Goal: Information Seeking & Learning: Compare options

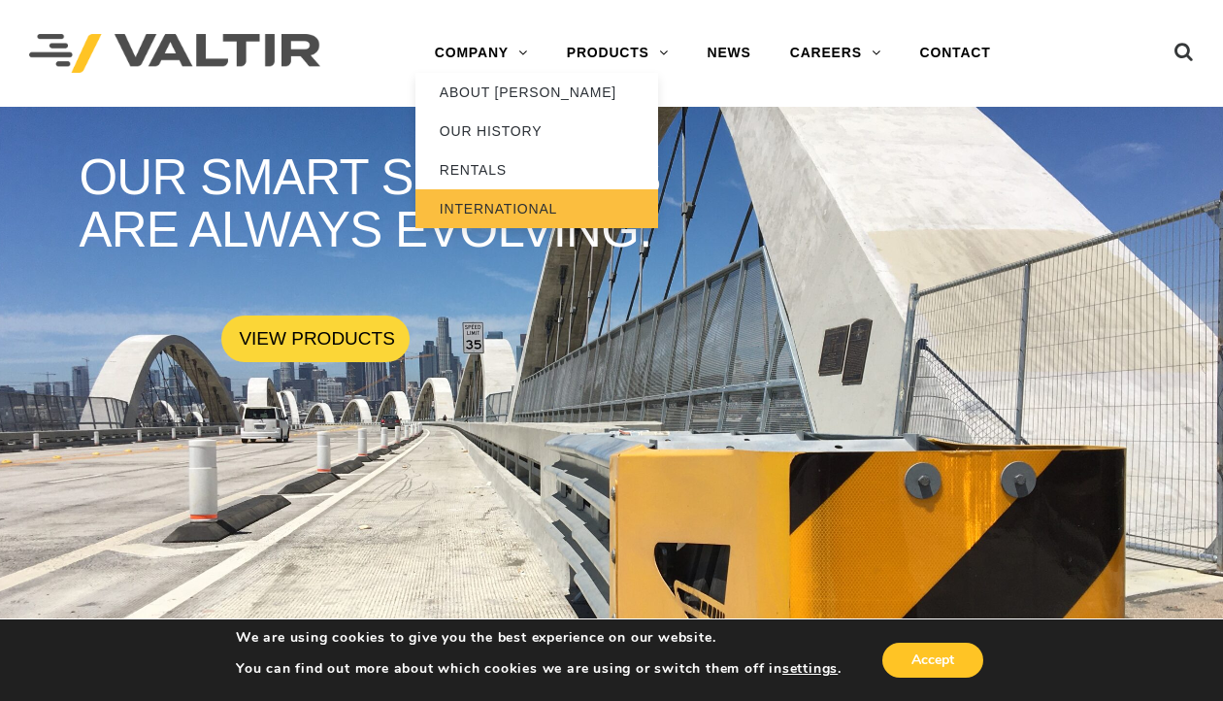
click at [472, 216] on link "INTERNATIONAL" at bounding box center [537, 208] width 243 height 39
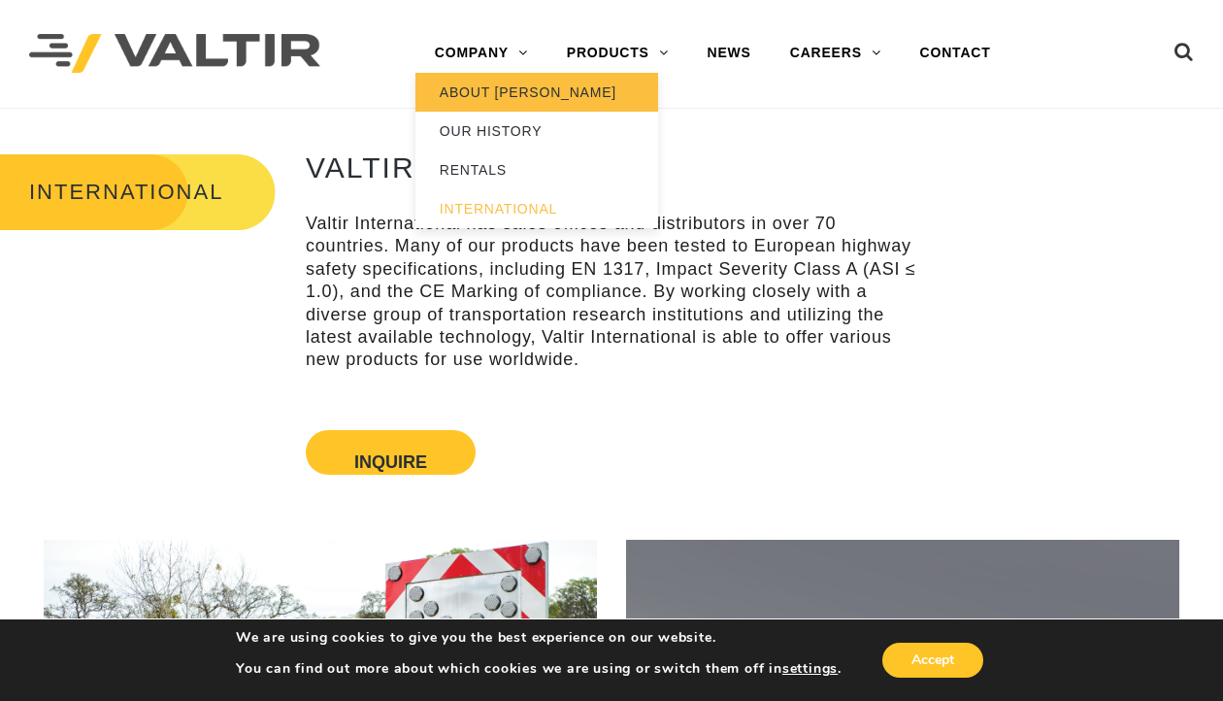
click at [476, 91] on link "ABOUT [PERSON_NAME]" at bounding box center [537, 92] width 243 height 39
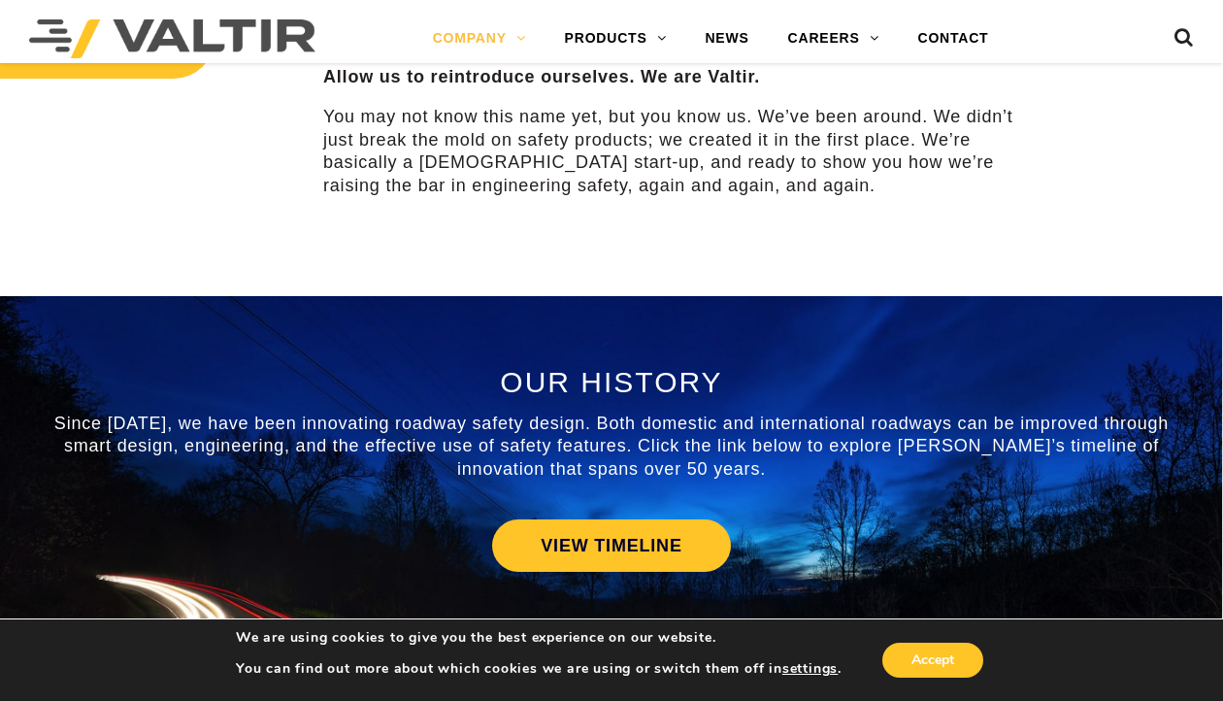
scroll to position [680, 0]
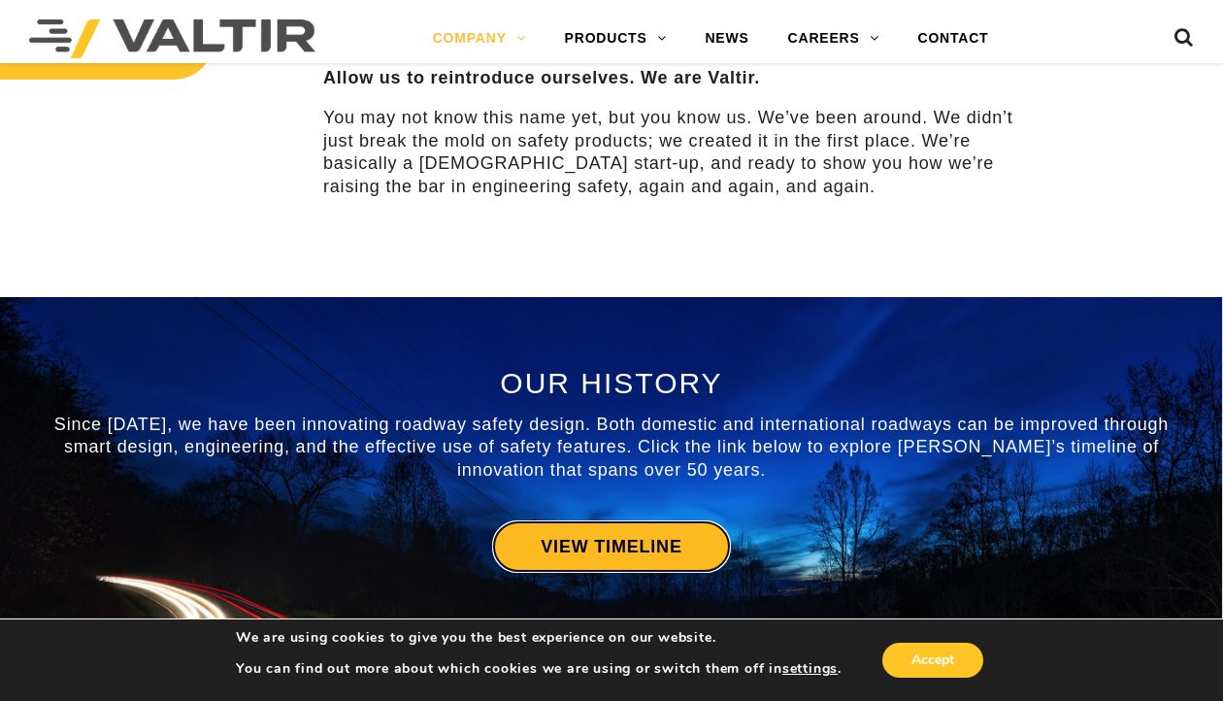
click at [562, 549] on link "VIEW TIMELINE" at bounding box center [611, 546] width 238 height 52
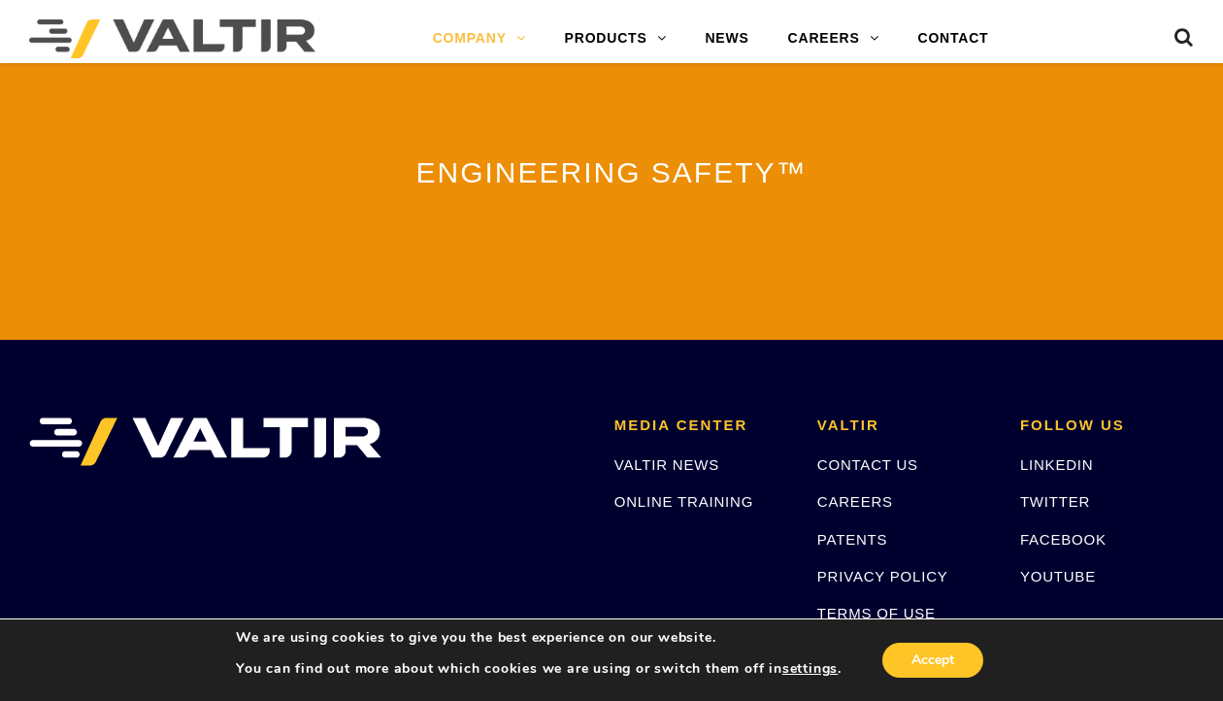
scroll to position [4463, 0]
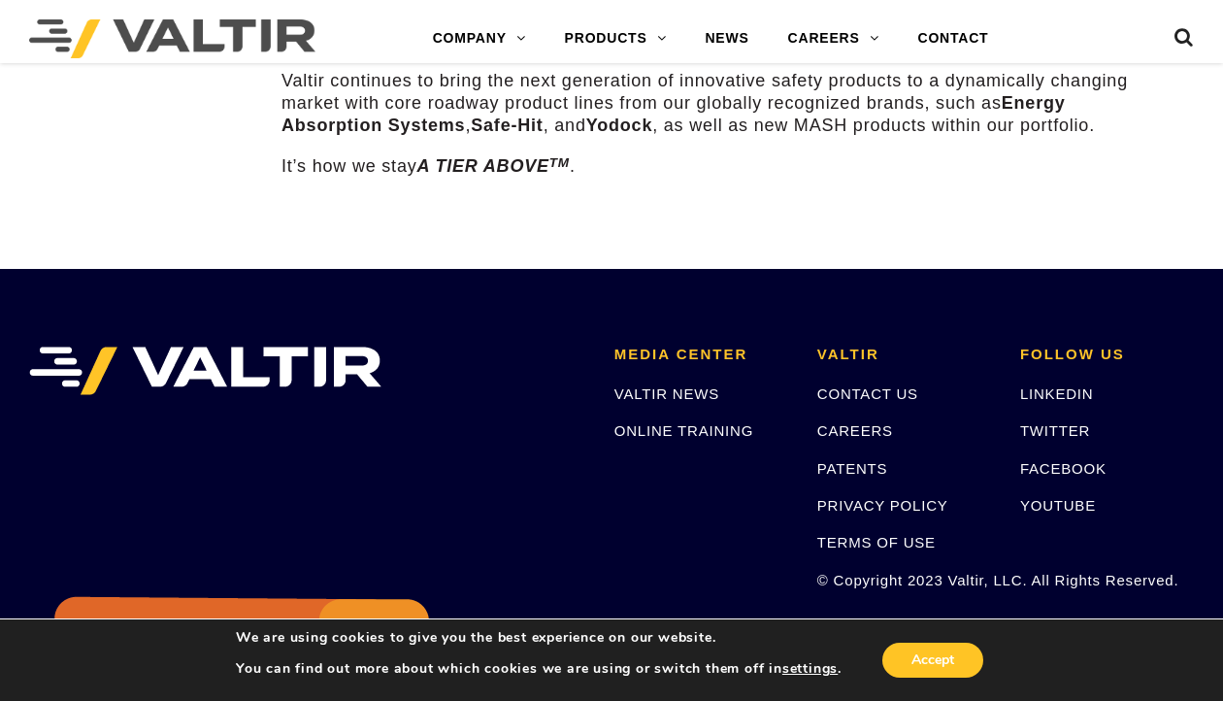
scroll to position [3003, 0]
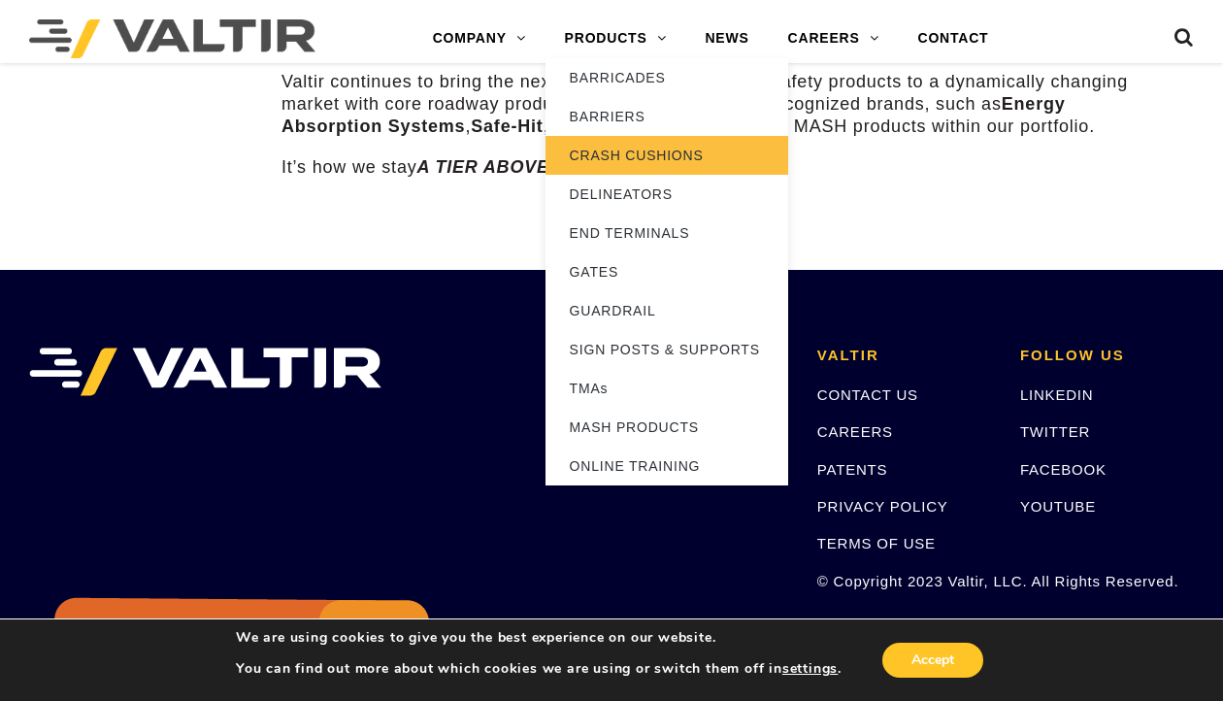
click at [606, 158] on link "CRASH CUSHIONS" at bounding box center [667, 155] width 243 height 39
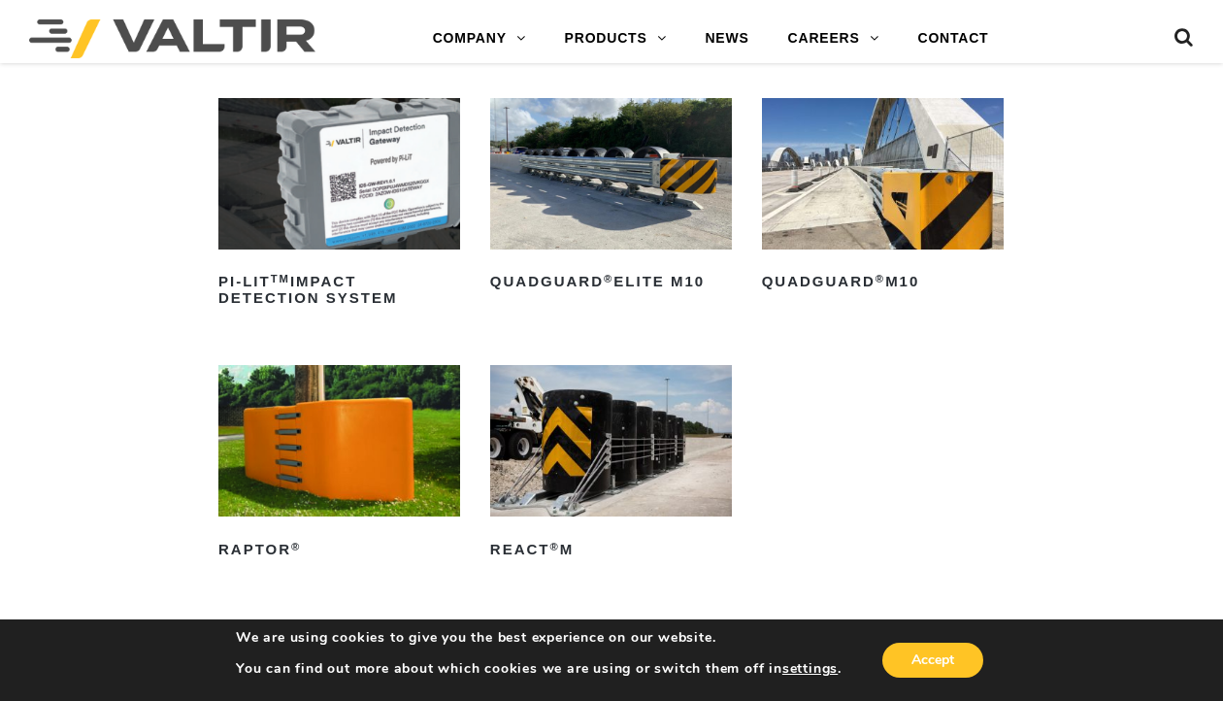
scroll to position [473, 0]
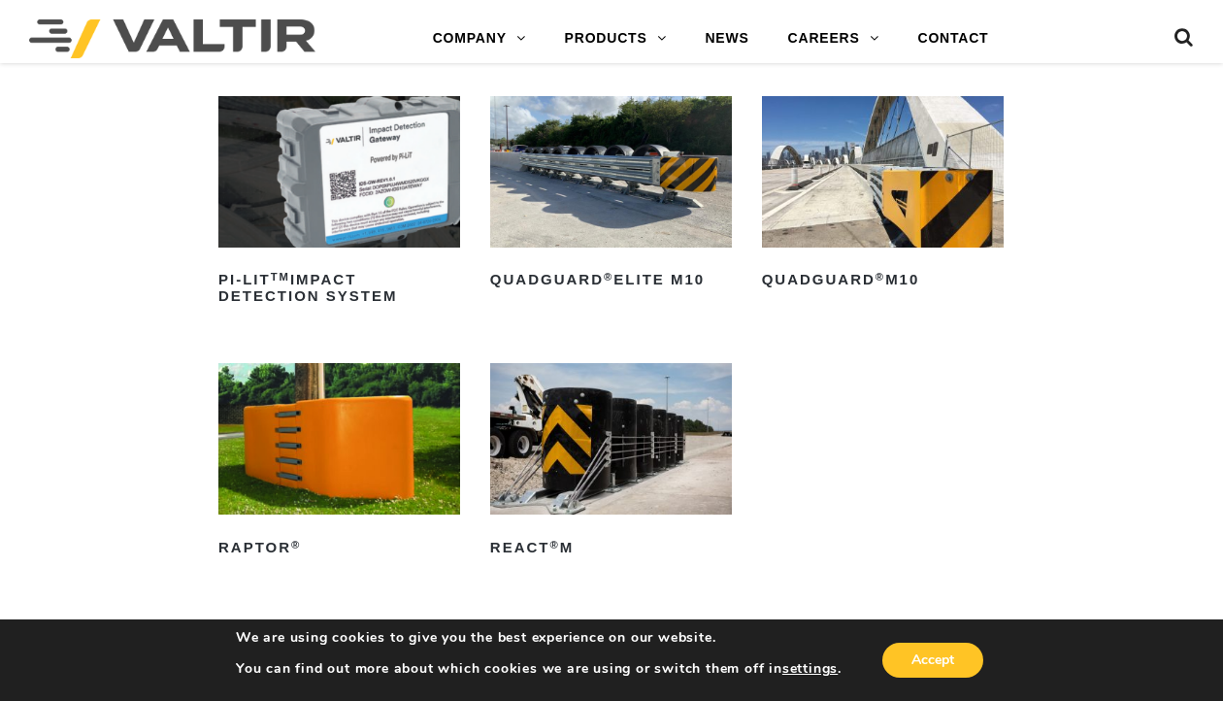
click at [336, 443] on img at bounding box center [339, 438] width 242 height 151
click at [599, 276] on h2 "QuadGuard ® Elite M10" at bounding box center [611, 280] width 242 height 31
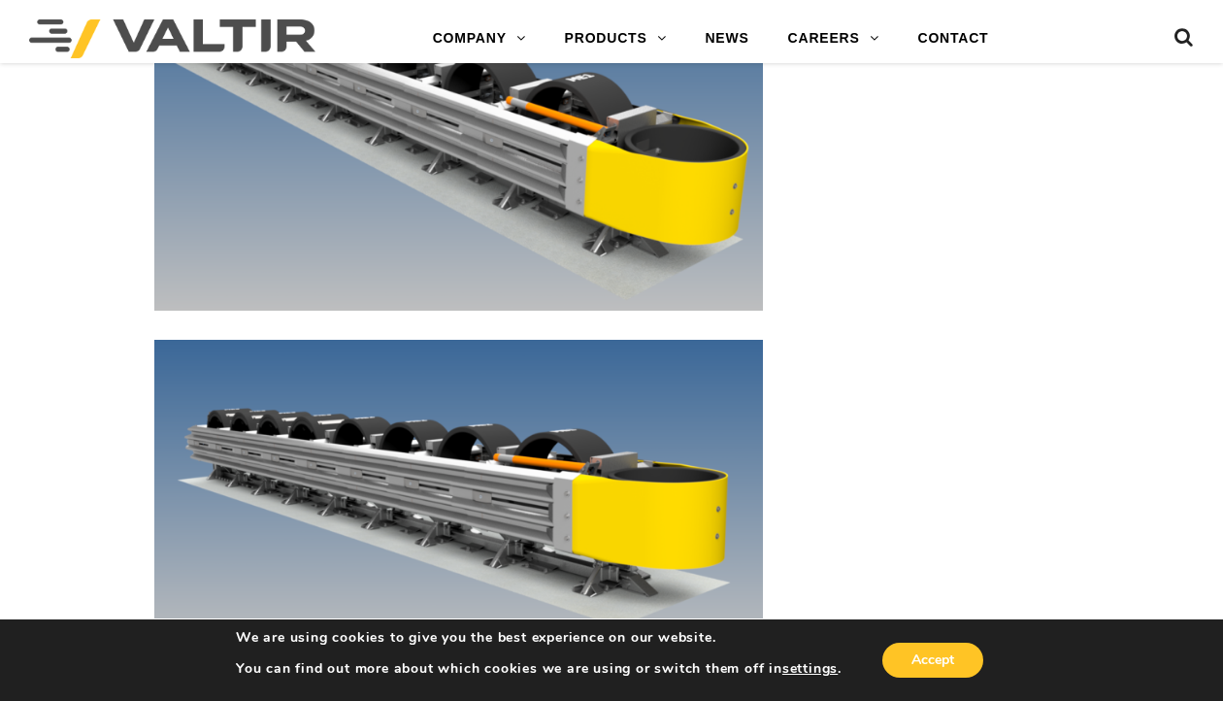
scroll to position [6941, 0]
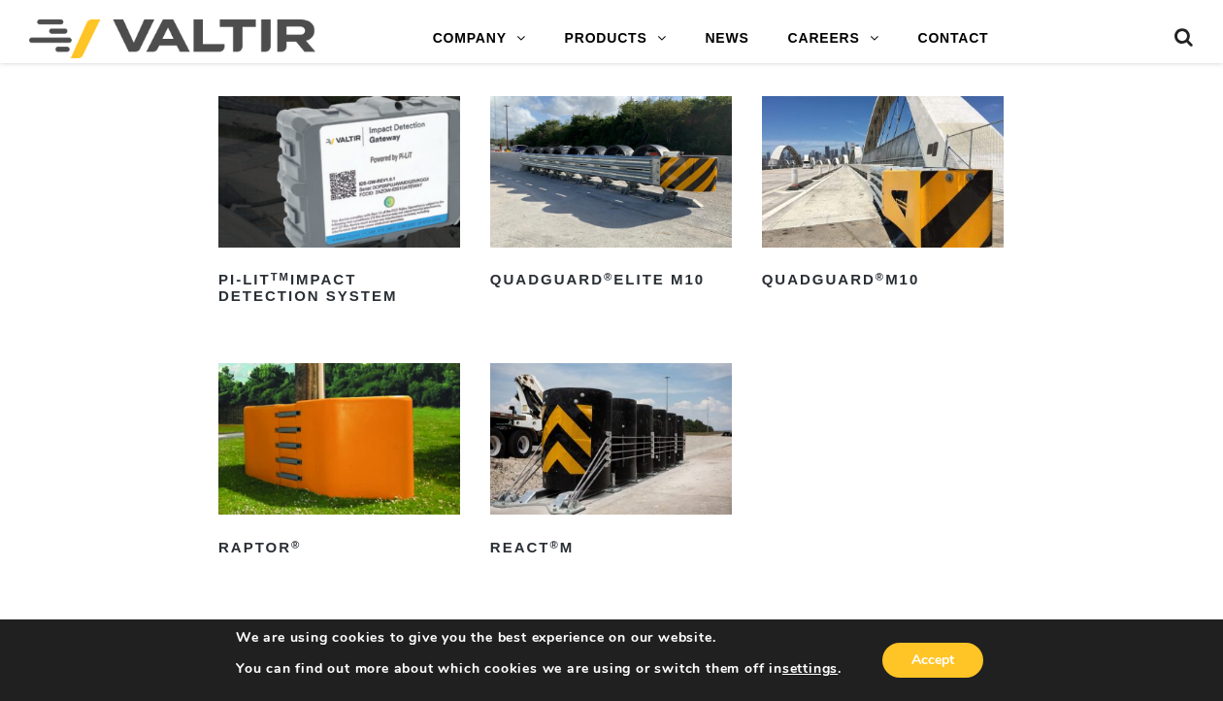
click at [564, 441] on img at bounding box center [611, 438] width 242 height 151
click at [867, 180] on img at bounding box center [883, 171] width 242 height 151
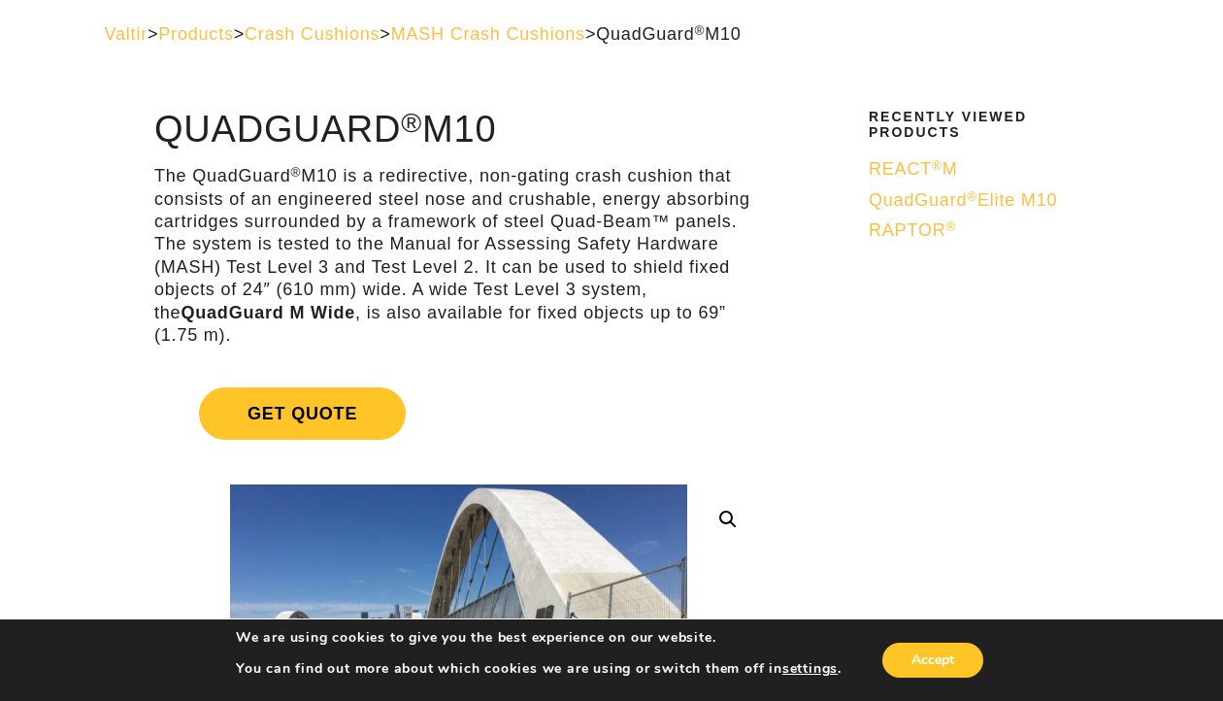
scroll to position [69, 0]
